Goal: Task Accomplishment & Management: Manage account settings

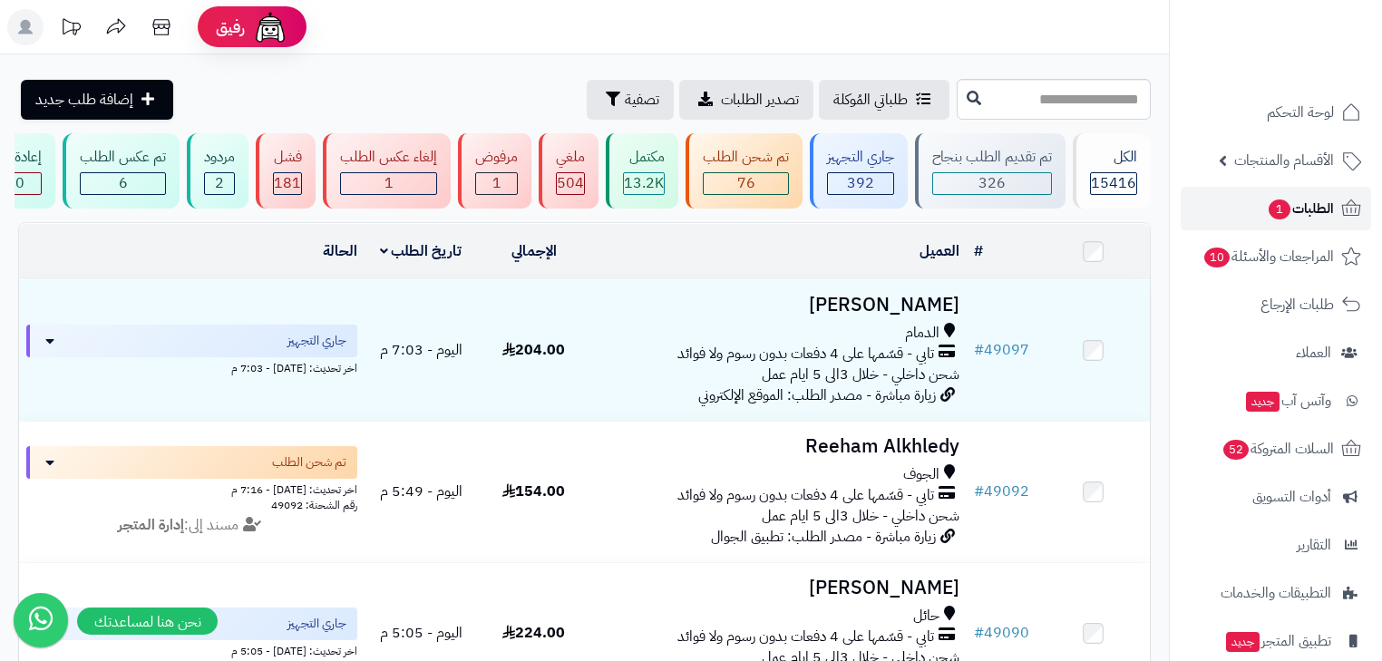
click at [1310, 197] on span "الطلبات 1" at bounding box center [1300, 208] width 67 height 25
click at [1333, 118] on span "لوحة التحكم" at bounding box center [1301, 112] width 66 height 25
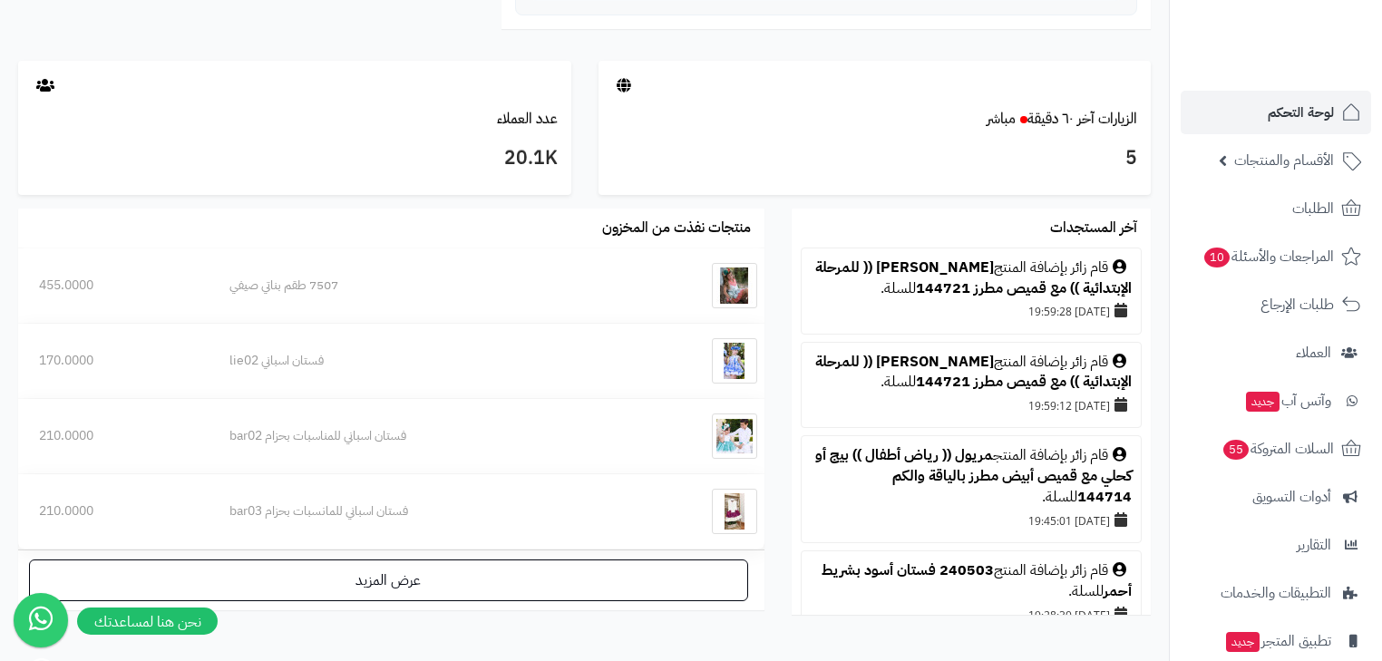
scroll to position [1038, 0]
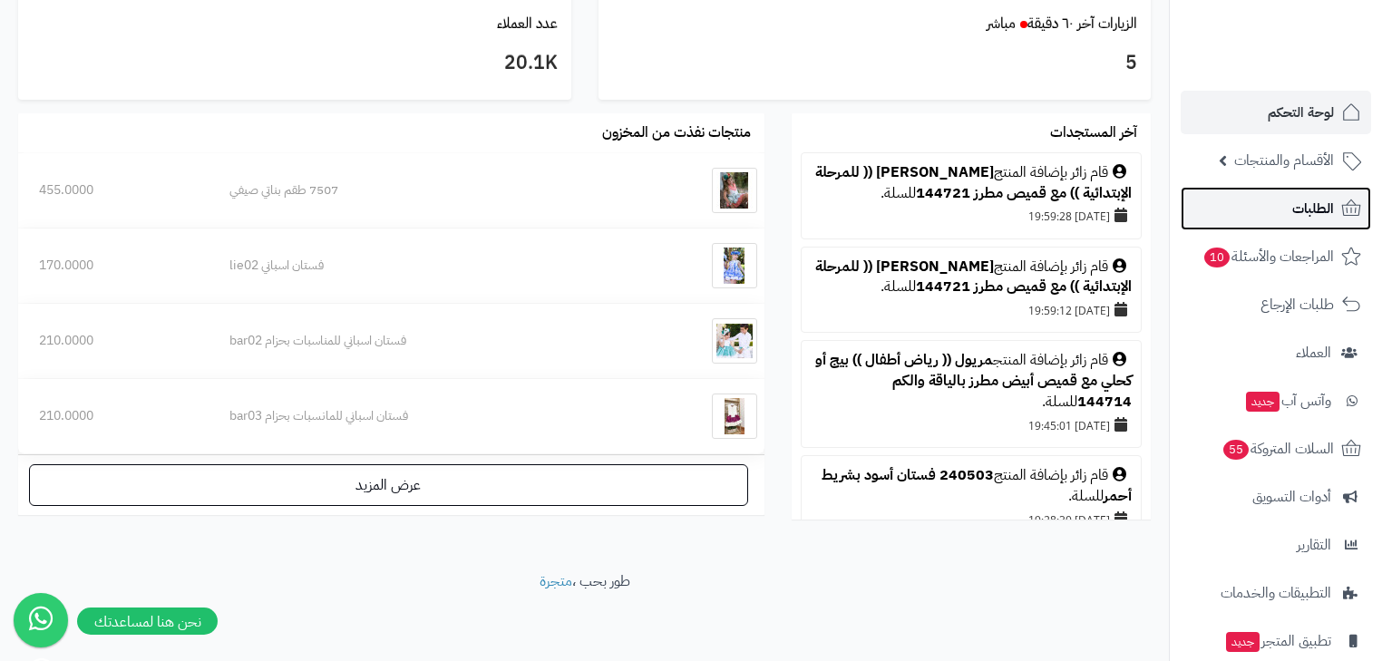
click at [1298, 203] on span "الطلبات" at bounding box center [1313, 208] width 42 height 25
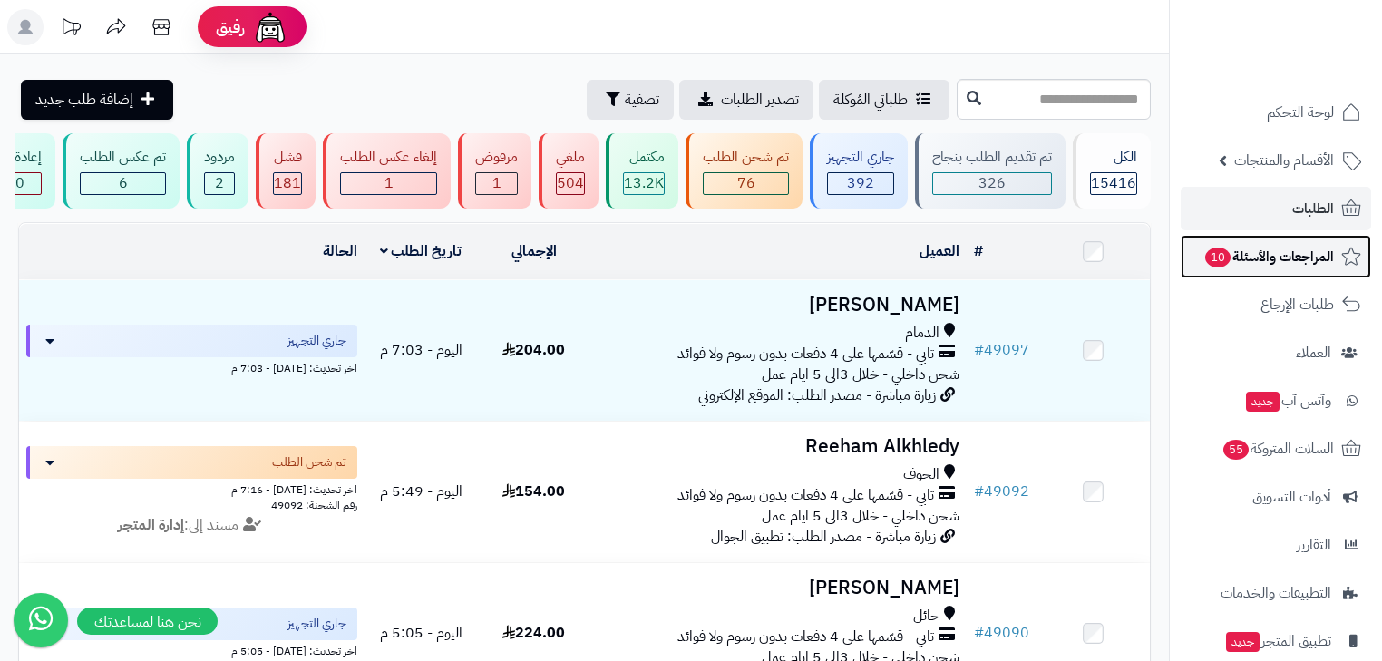
click at [1271, 257] on span "المراجعات والأسئلة 10" at bounding box center [1269, 256] width 131 height 25
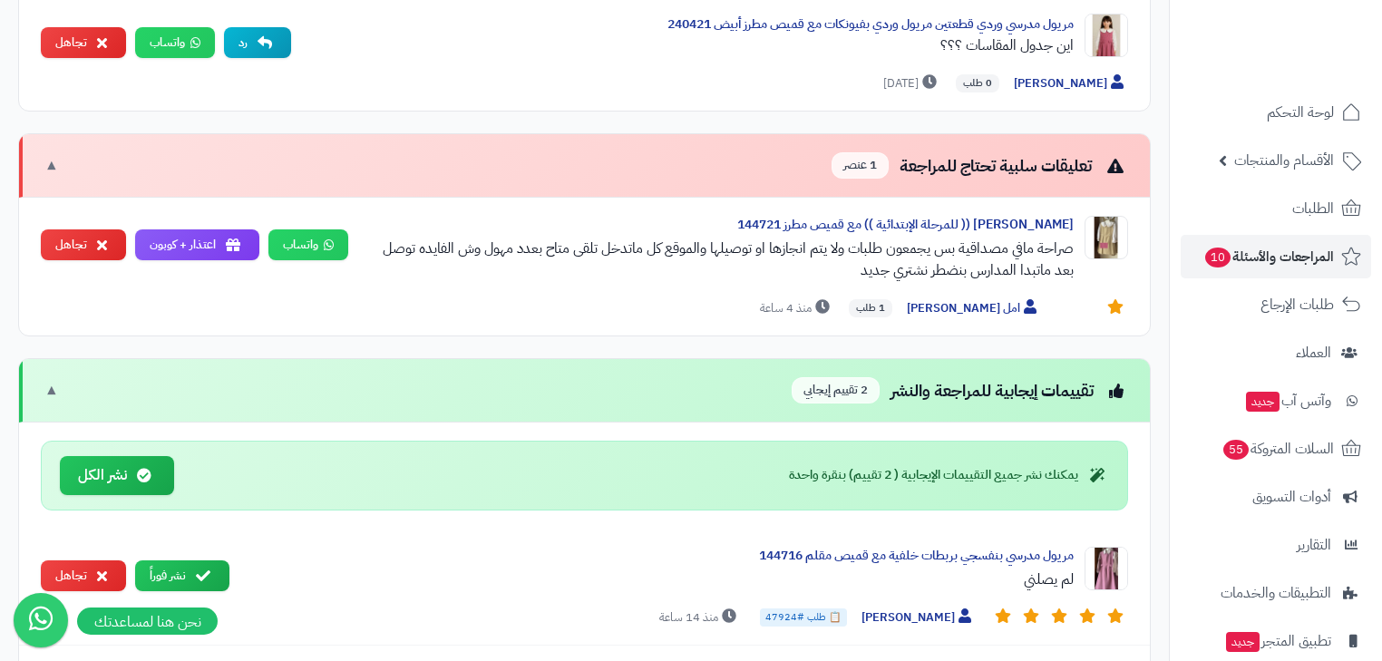
scroll to position [943, 0]
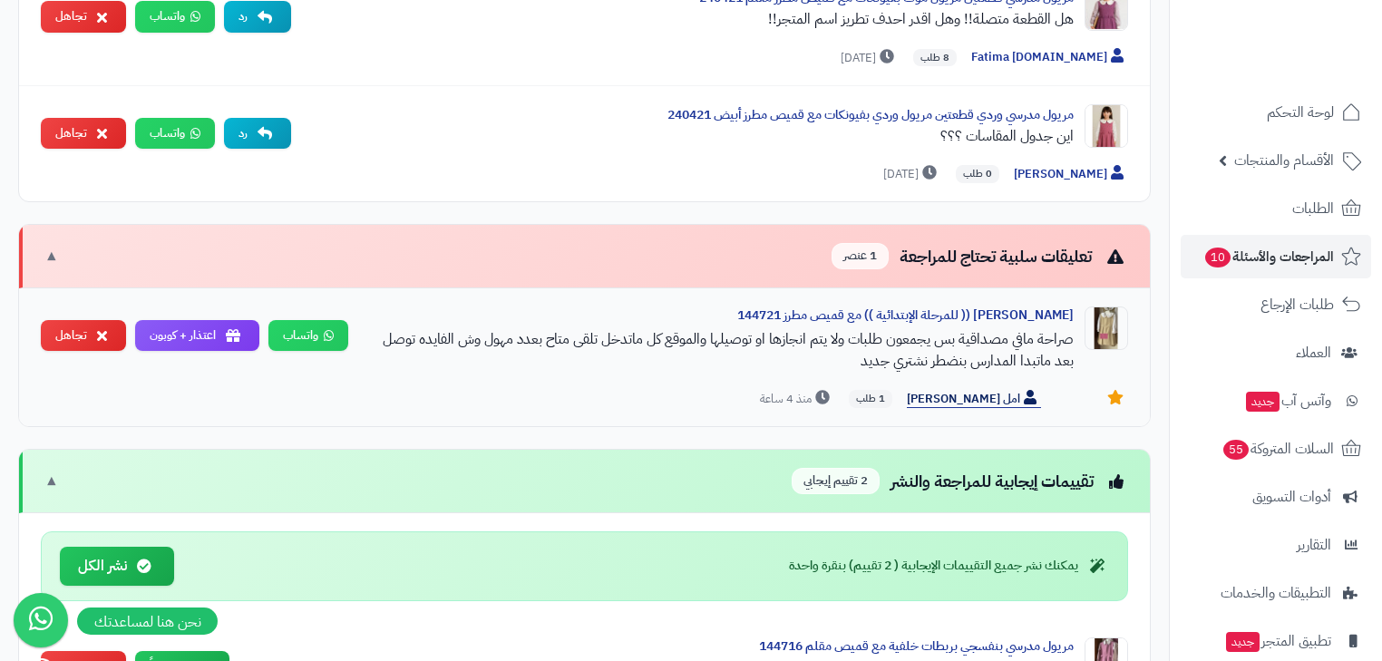
click at [983, 393] on span "امل الشبلي" at bounding box center [974, 399] width 134 height 19
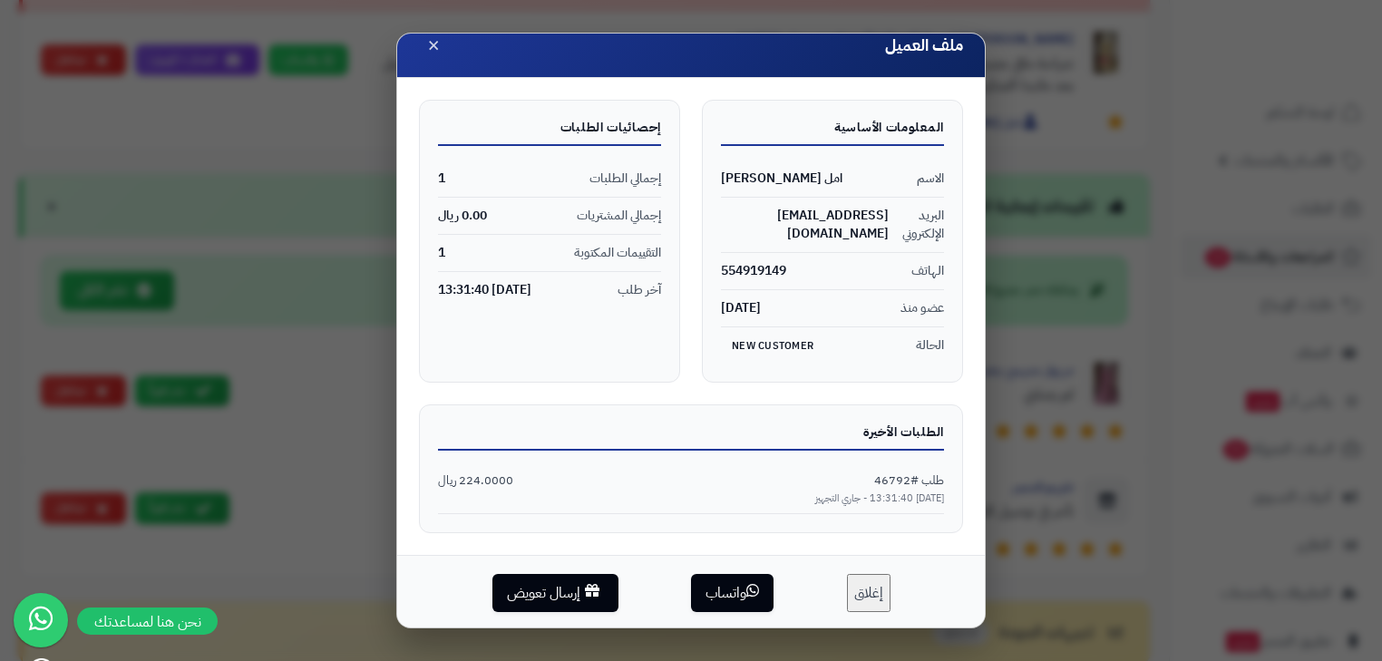
scroll to position [1234, 0]
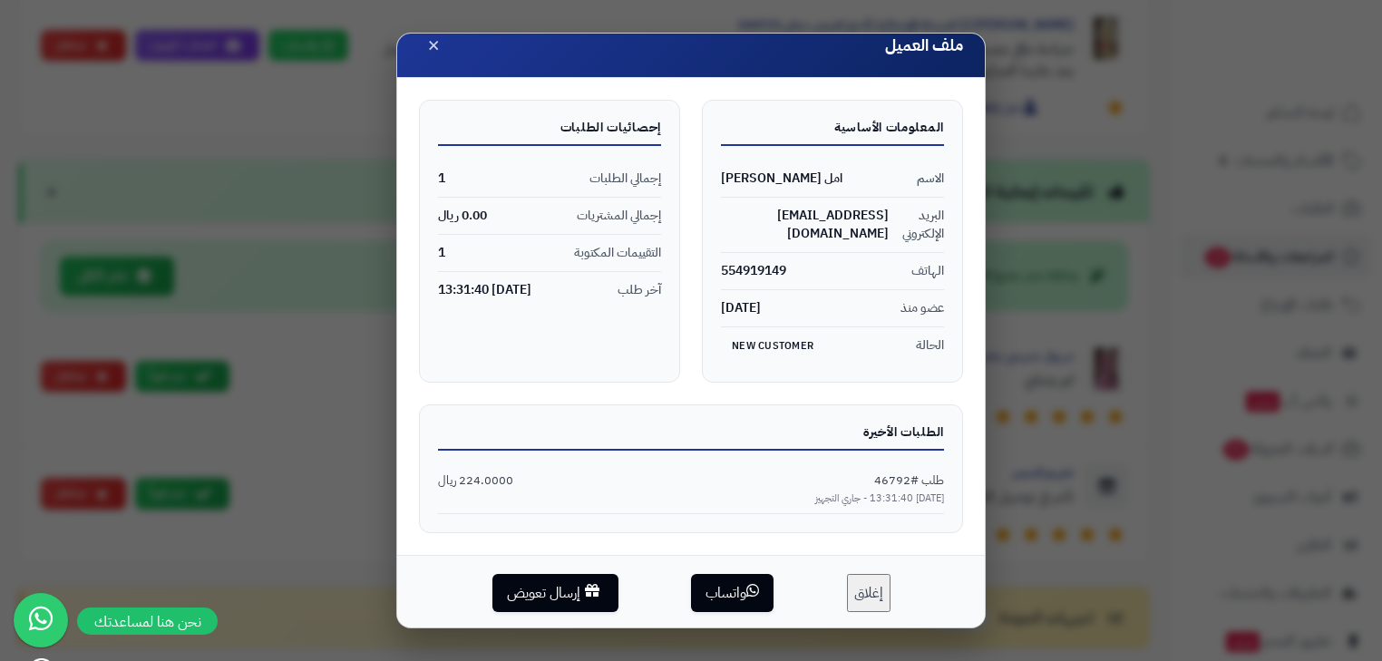
click at [876, 481] on span "طلب #46792" at bounding box center [909, 481] width 70 height 17
drag, startPoint x: 898, startPoint y: 477, endPoint x: 912, endPoint y: 481, distance: 14.1
click at [905, 481] on span "طلب #46792" at bounding box center [909, 481] width 70 height 17
click at [912, 481] on span "طلب #46792" at bounding box center [909, 481] width 70 height 17
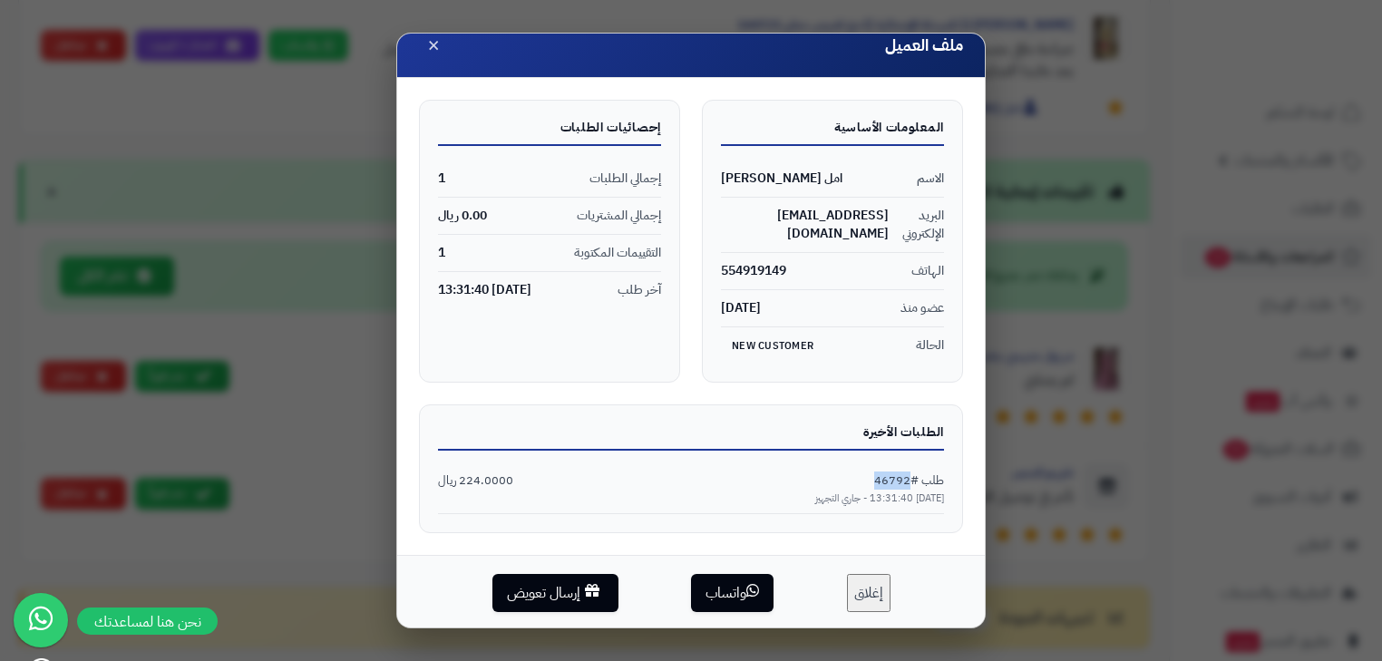
click at [912, 481] on span "طلب #46792" at bounding box center [909, 481] width 70 height 17
copy span "46792"
click at [440, 45] on span "×" at bounding box center [433, 43] width 13 height 31
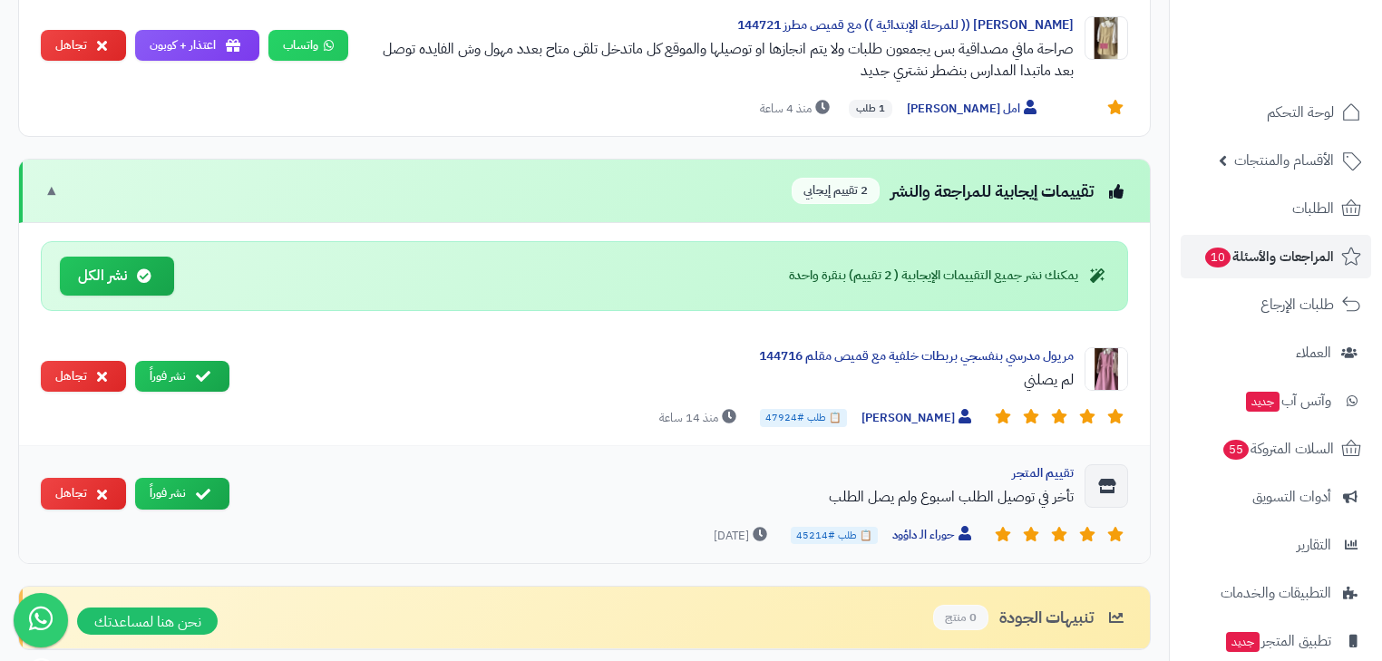
scroll to position [999, 0]
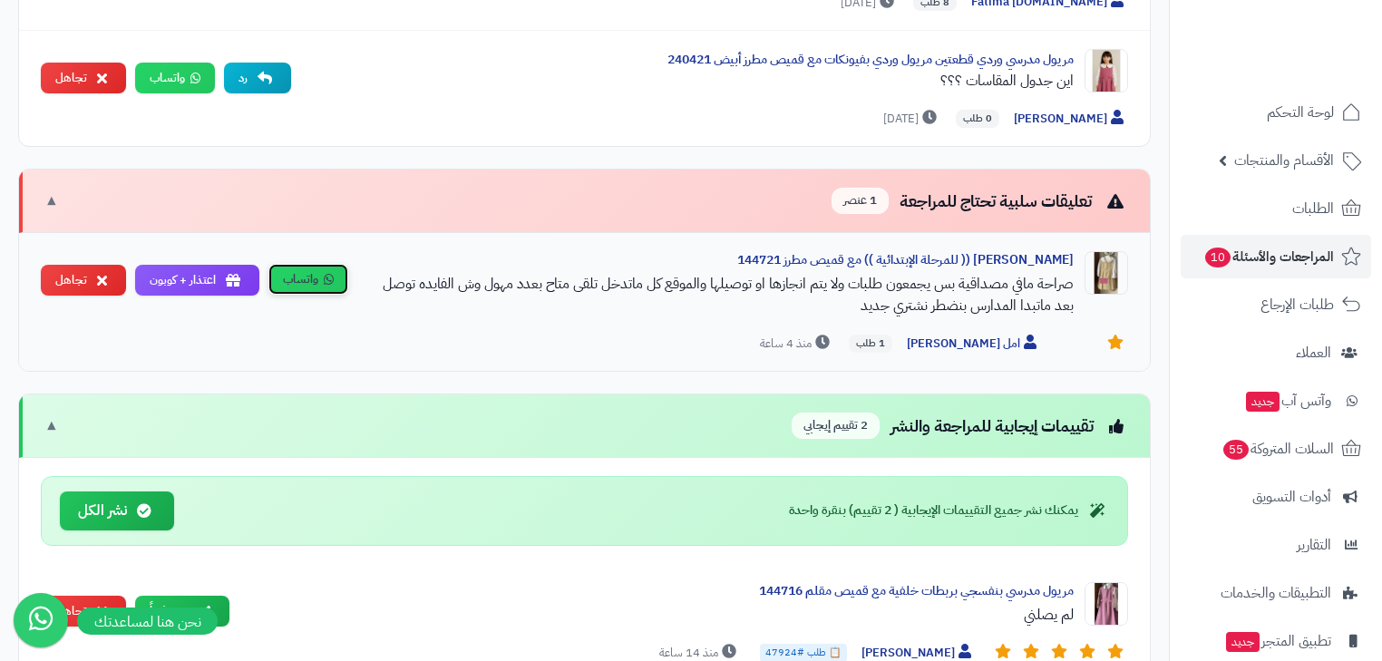
click at [328, 274] on icon at bounding box center [329, 280] width 10 height 12
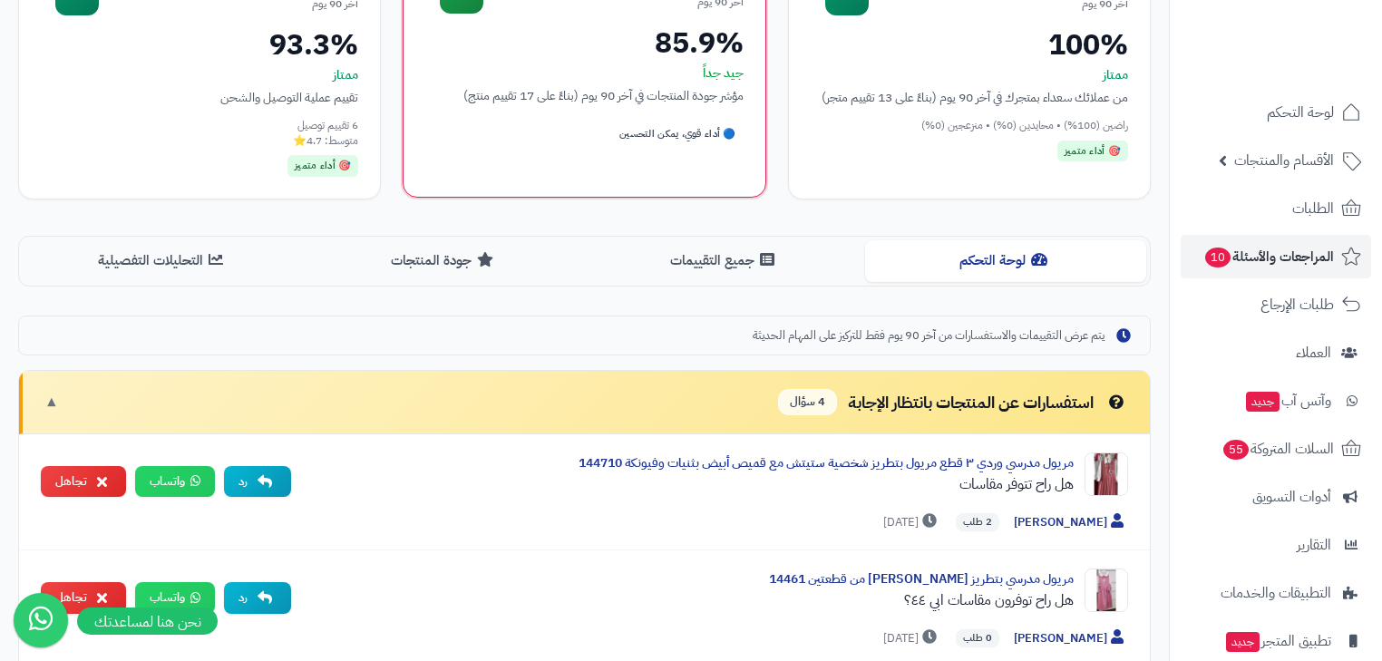
scroll to position [363, 0]
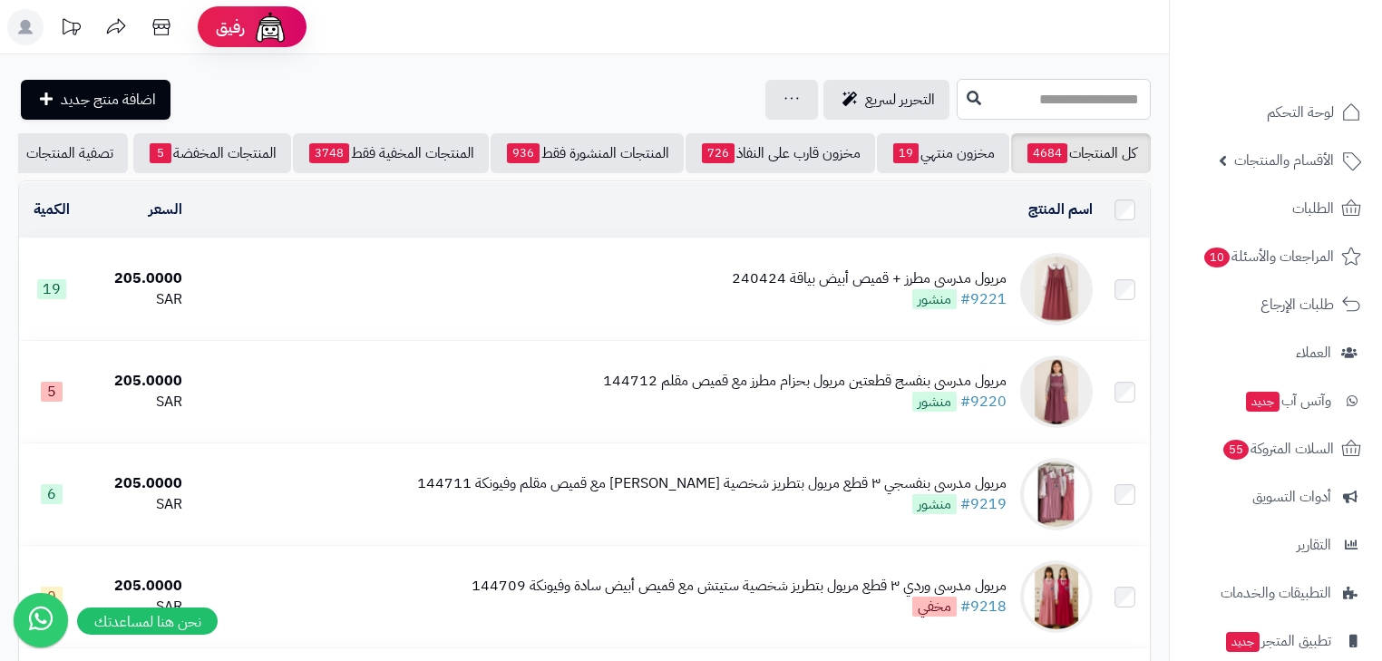
click at [1089, 100] on input "text" at bounding box center [1054, 99] width 194 height 41
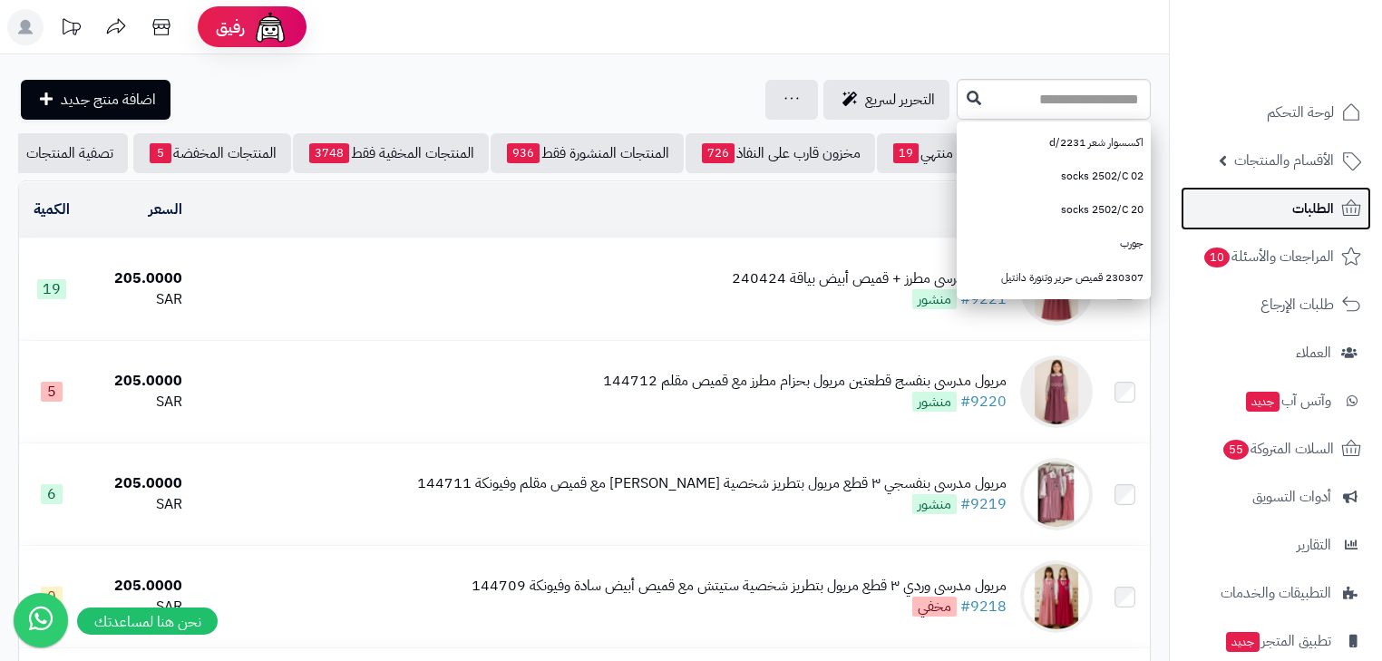
click at [1306, 221] on link "الطلبات" at bounding box center [1276, 209] width 190 height 44
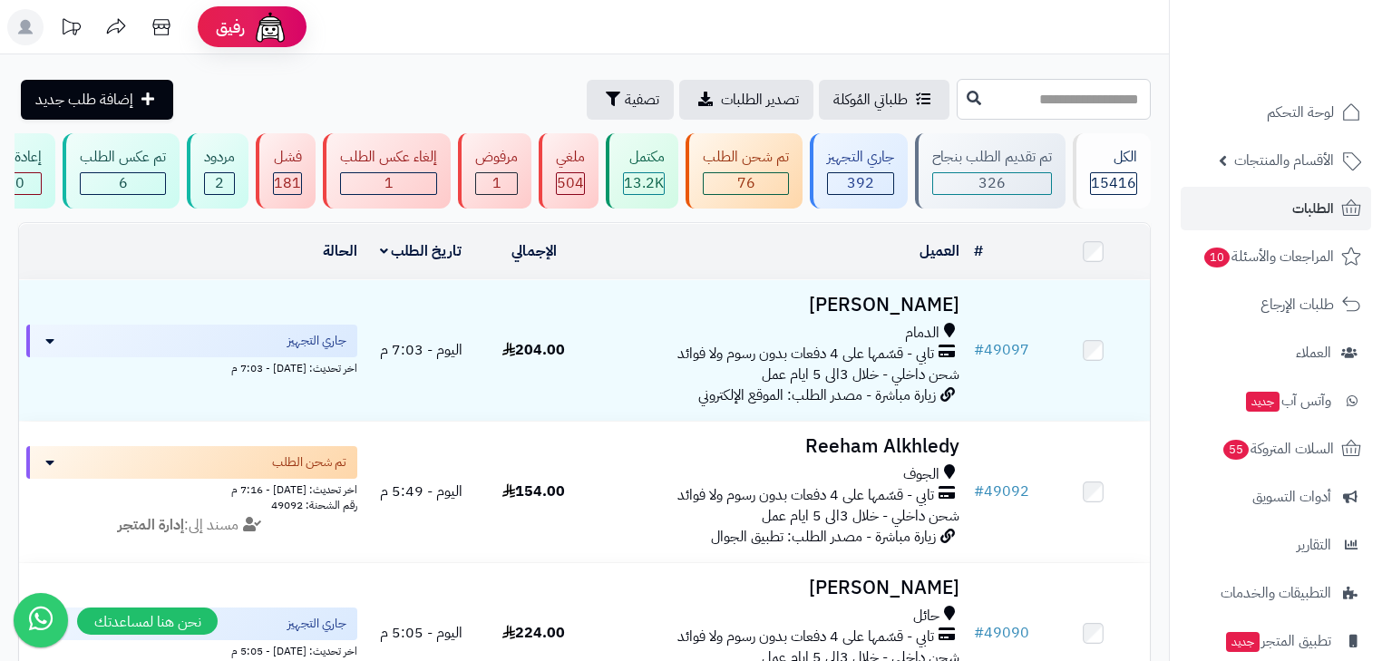
click at [1059, 102] on input "text" at bounding box center [1054, 99] width 194 height 41
paste input "*****"
type input "*****"
click at [967, 97] on icon at bounding box center [974, 97] width 15 height 15
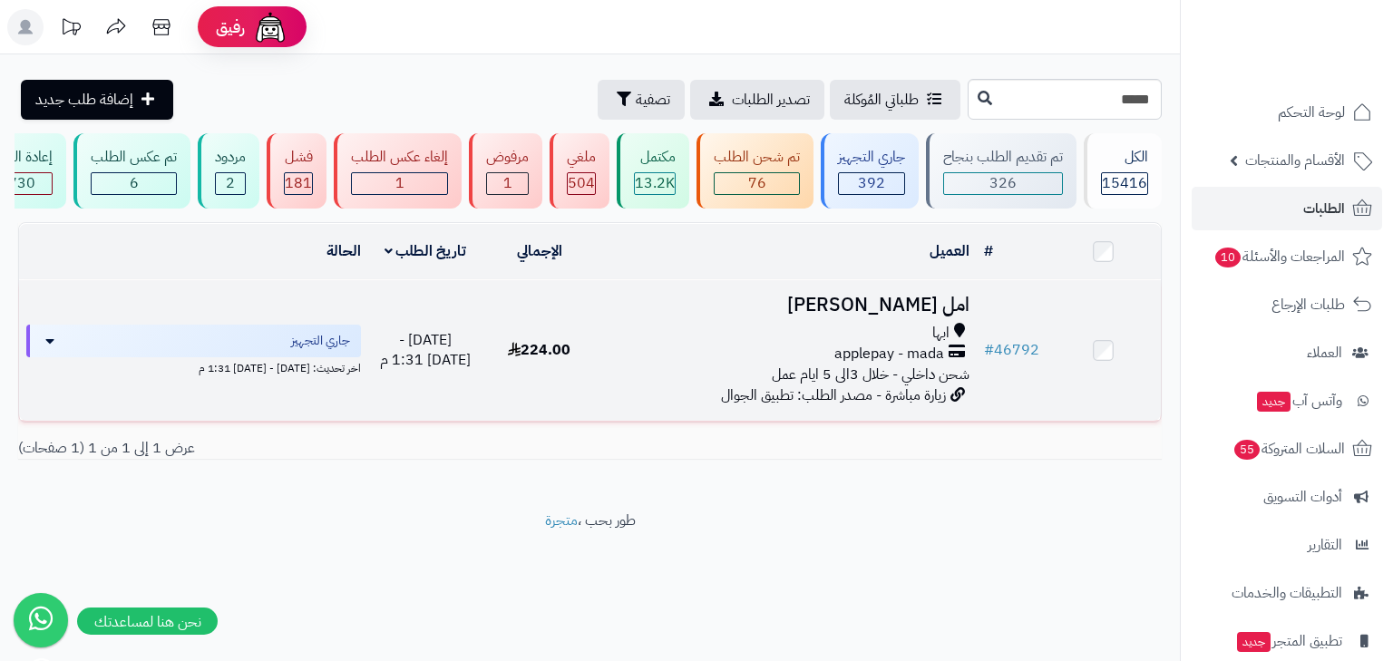
click at [941, 308] on h3 "امل الشبلي" at bounding box center [787, 305] width 366 height 21
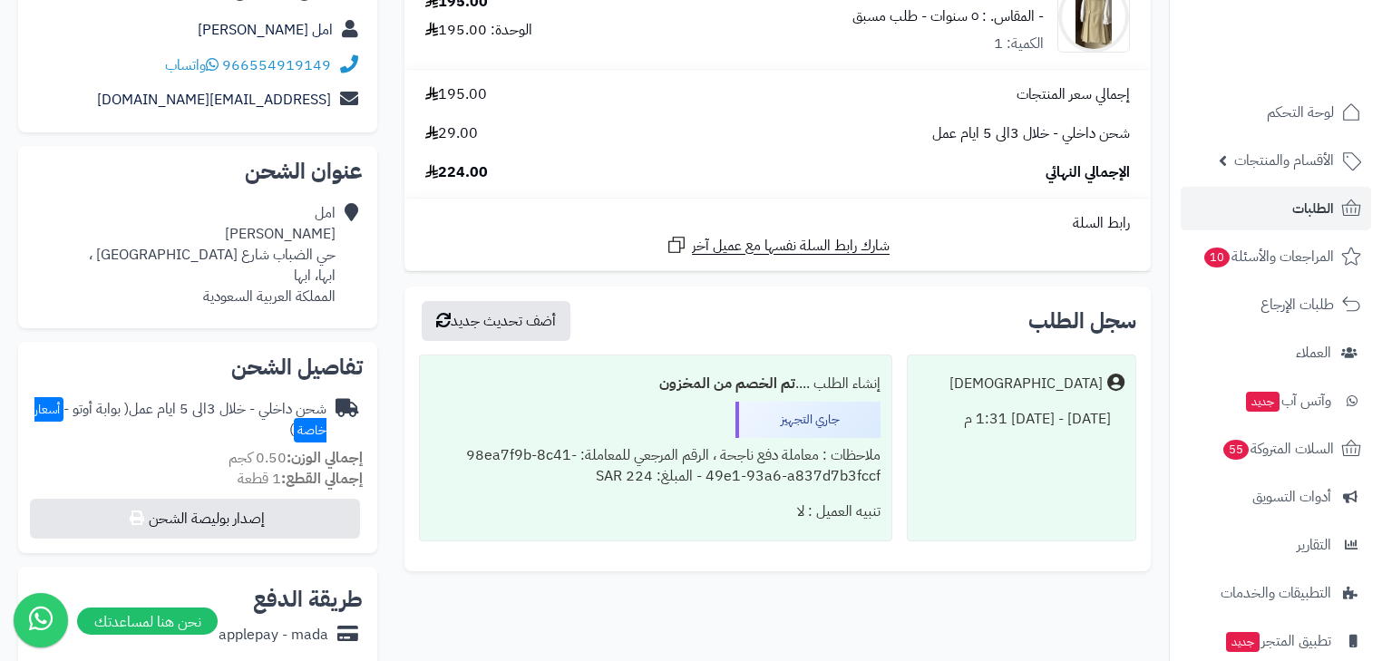
scroll to position [121, 0]
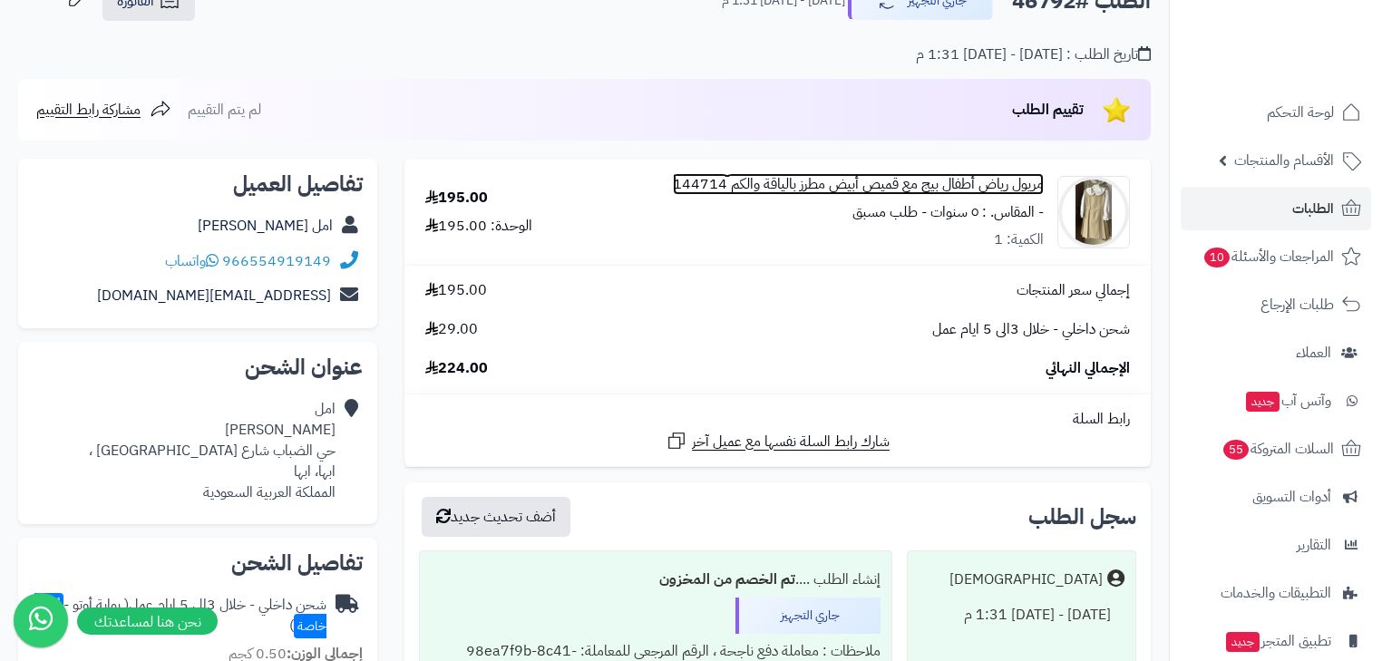
click at [967, 182] on link "مريول رياض أطفال بيج مع قميص أبيض مطرز بالياقة والكم 144714" at bounding box center [858, 184] width 371 height 21
